Goal: Task Accomplishment & Management: Use online tool/utility

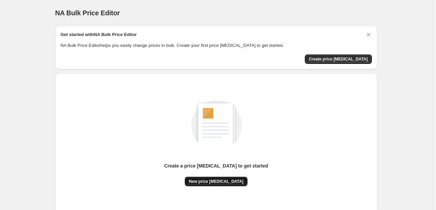
click at [223, 176] on button "New price [MEDICAL_DATA]" at bounding box center [216, 180] width 63 height 9
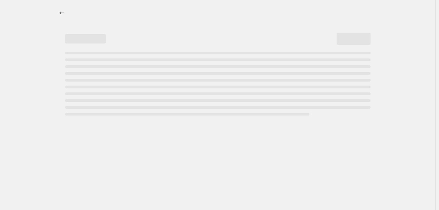
select select "percentage"
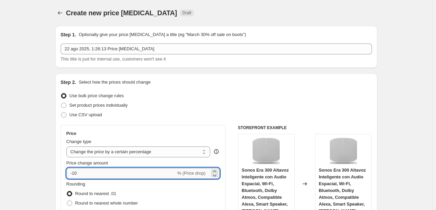
click at [120, 173] on input "-10" at bounding box center [121, 173] width 110 height 11
type input "-1"
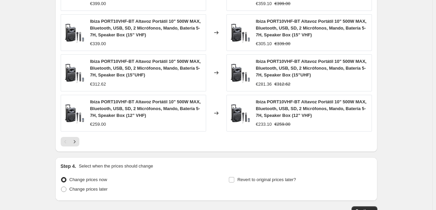
scroll to position [513, 0]
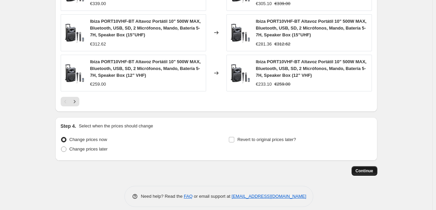
type input "-30"
click at [374, 167] on button "Continue" at bounding box center [365, 170] width 26 height 9
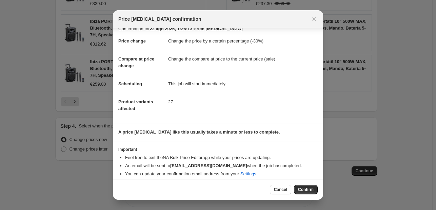
scroll to position [13, 0]
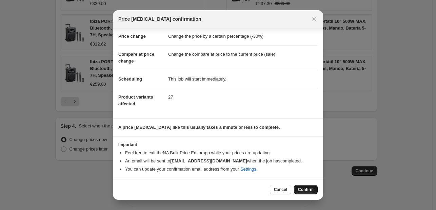
click at [307, 186] on button "Confirm" at bounding box center [306, 188] width 24 height 9
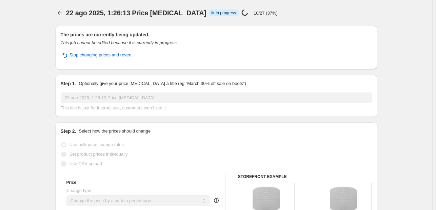
select select "percentage"
